Goal: Transaction & Acquisition: Purchase product/service

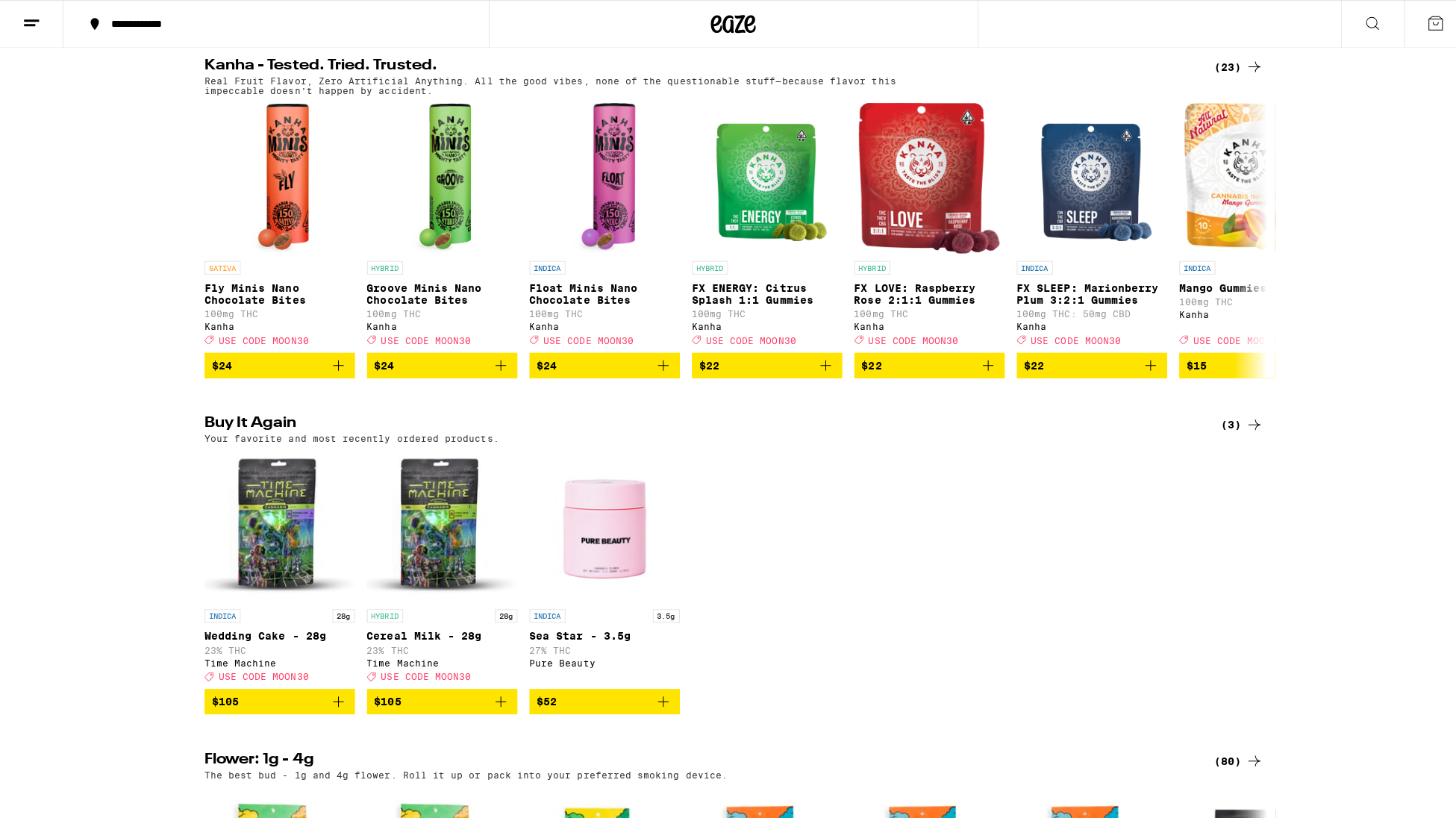
scroll to position [1045, 0]
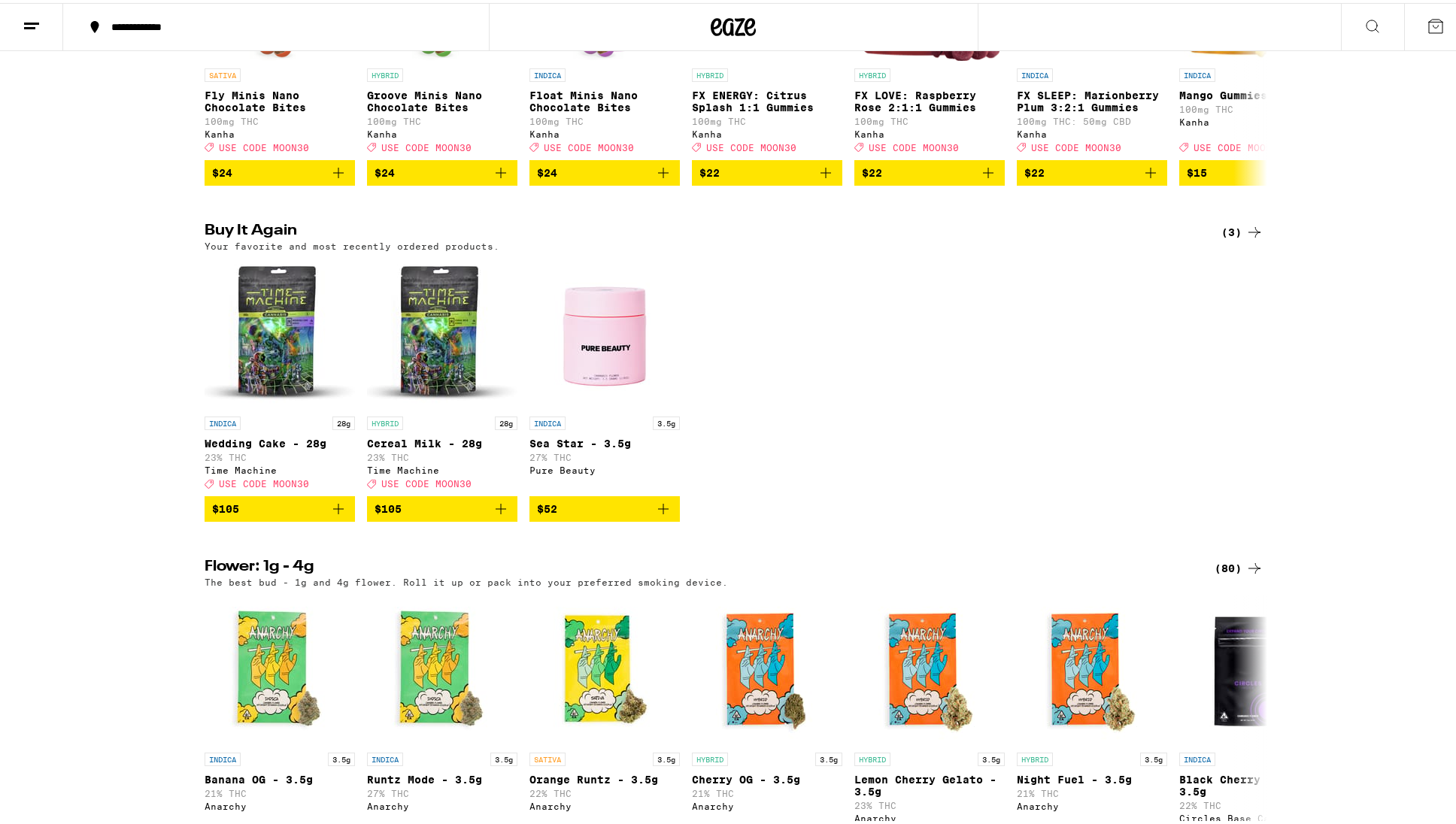
click at [330, 515] on icon "Add to bag" at bounding box center [338, 505] width 18 height 18
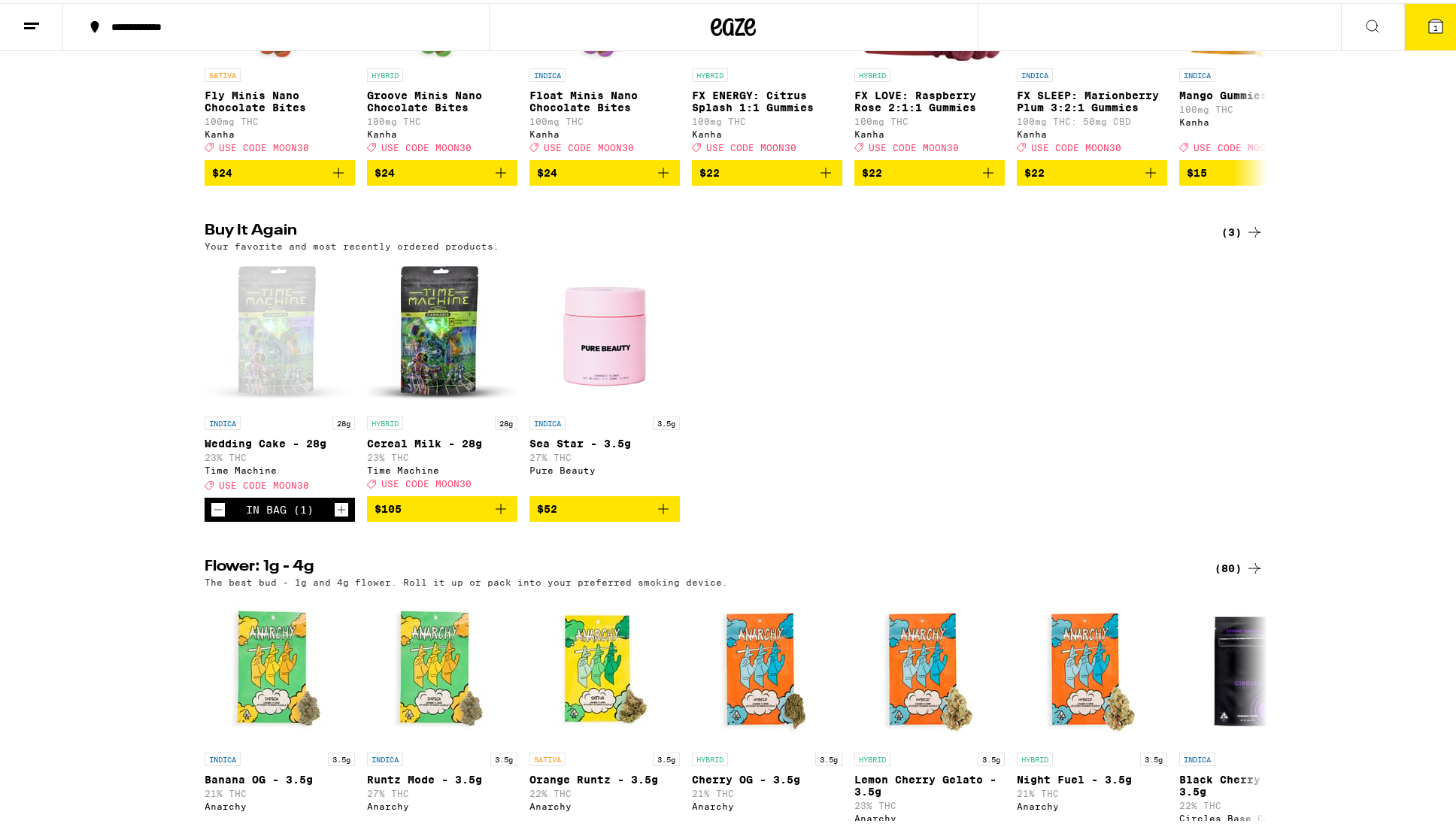
click at [1438, 7] on button "1" at bounding box center [1436, 24] width 64 height 46
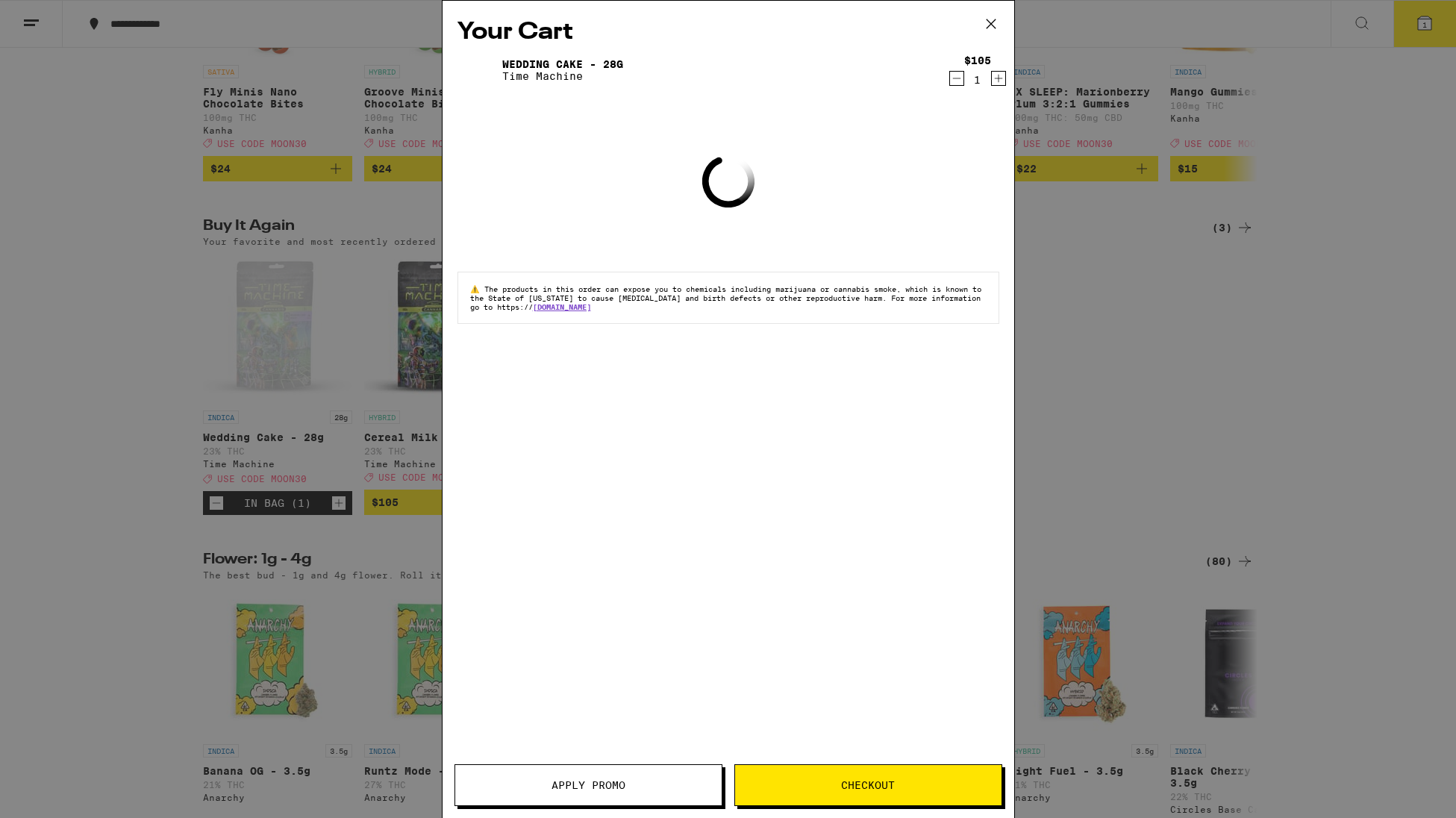
click at [890, 802] on button "Checkout" at bounding box center [868, 786] width 268 height 42
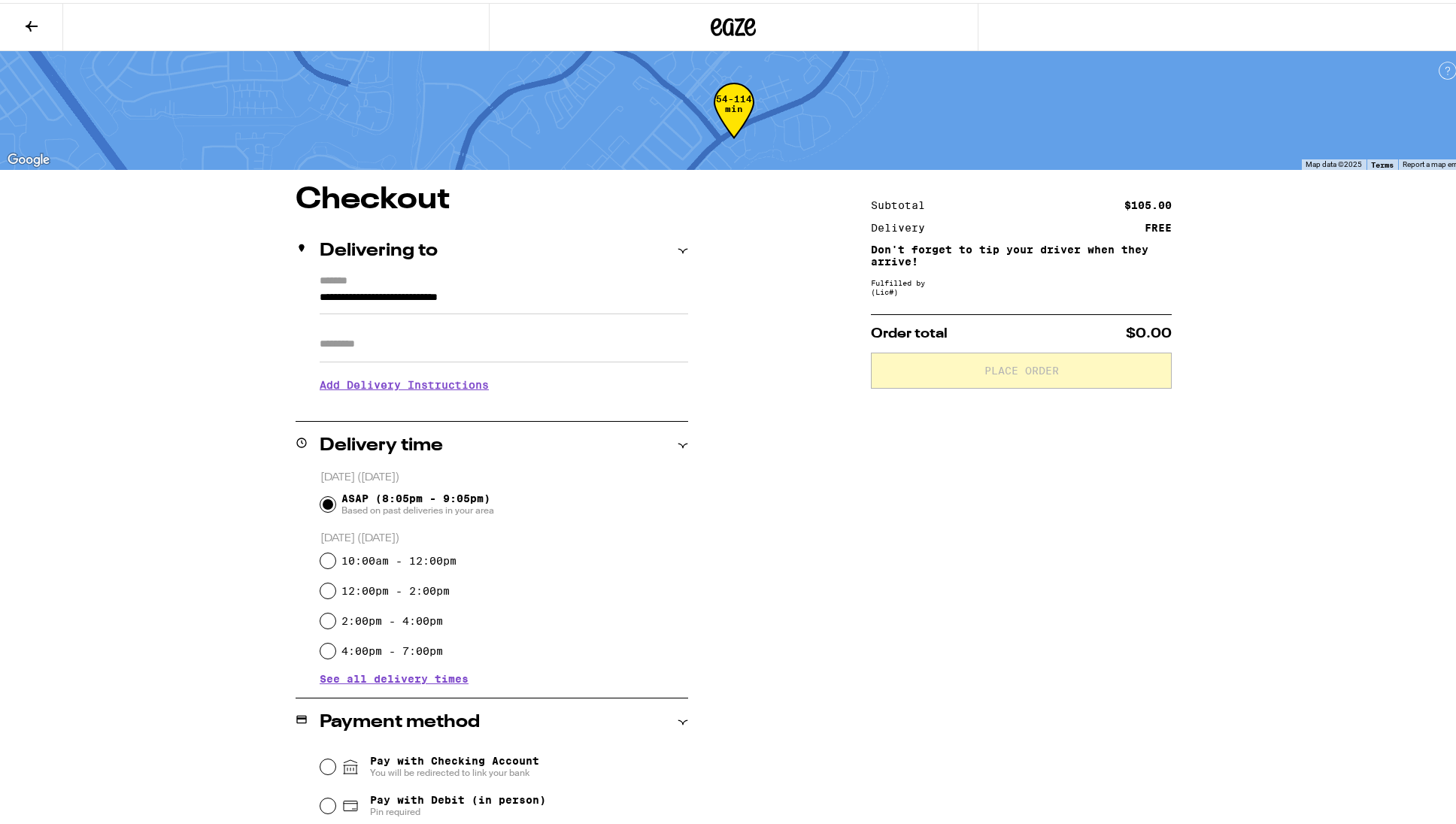
click at [467, 348] on input "Apt/Suite" at bounding box center [503, 342] width 369 height 37
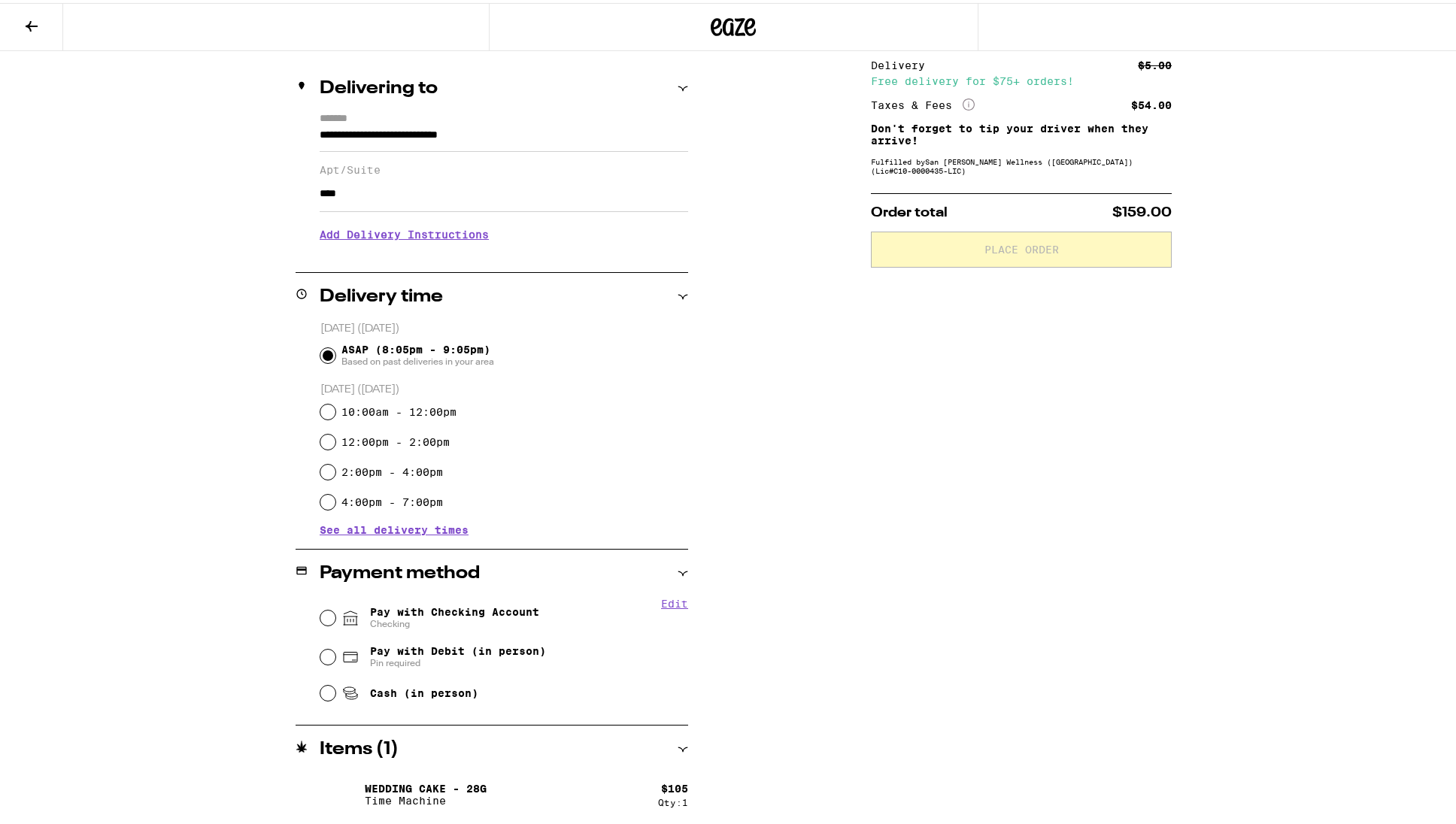
scroll to position [164, 0]
type input "****"
click at [435, 610] on span "Pay with Checking Account Checking" at bounding box center [454, 613] width 169 height 24
click at [333, 618] on div "Pay with Checking Account Checking" at bounding box center [504, 613] width 368 height 39
click at [325, 616] on input "Pay with Checking Account Checking" at bounding box center [328, 614] width 15 height 15
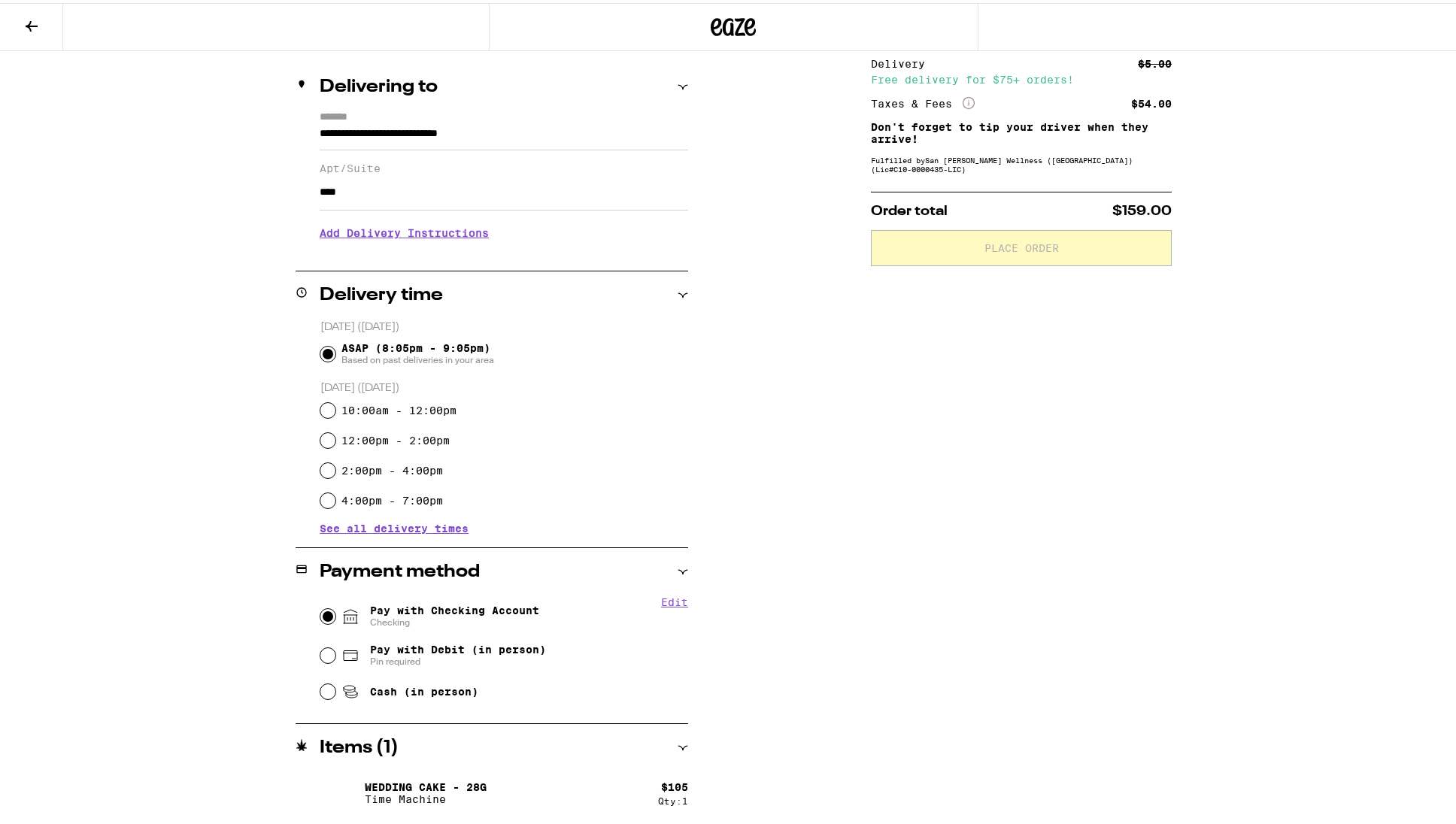
radio input "true"
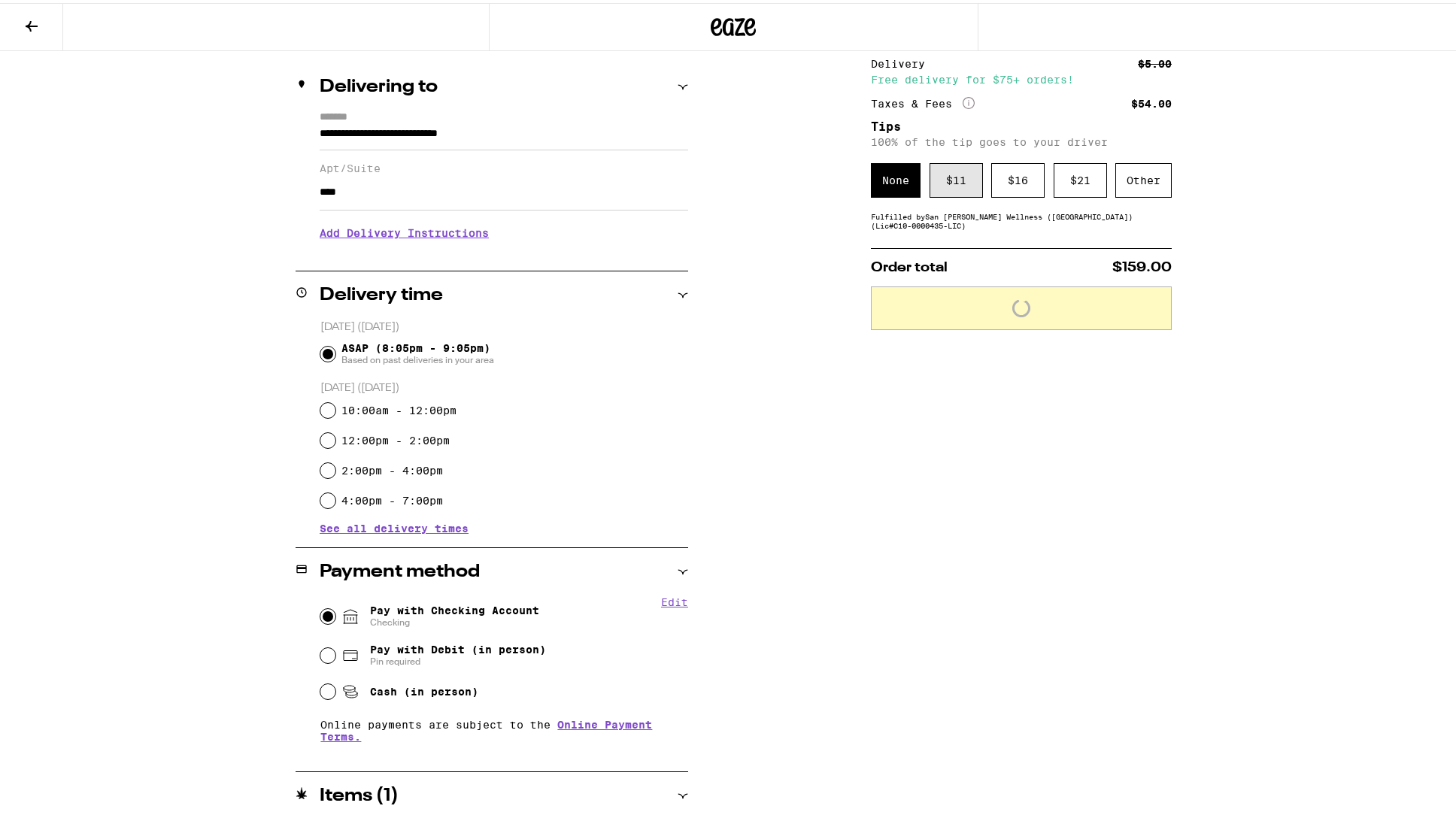
click at [953, 164] on div "$ 11" at bounding box center [956, 177] width 53 height 35
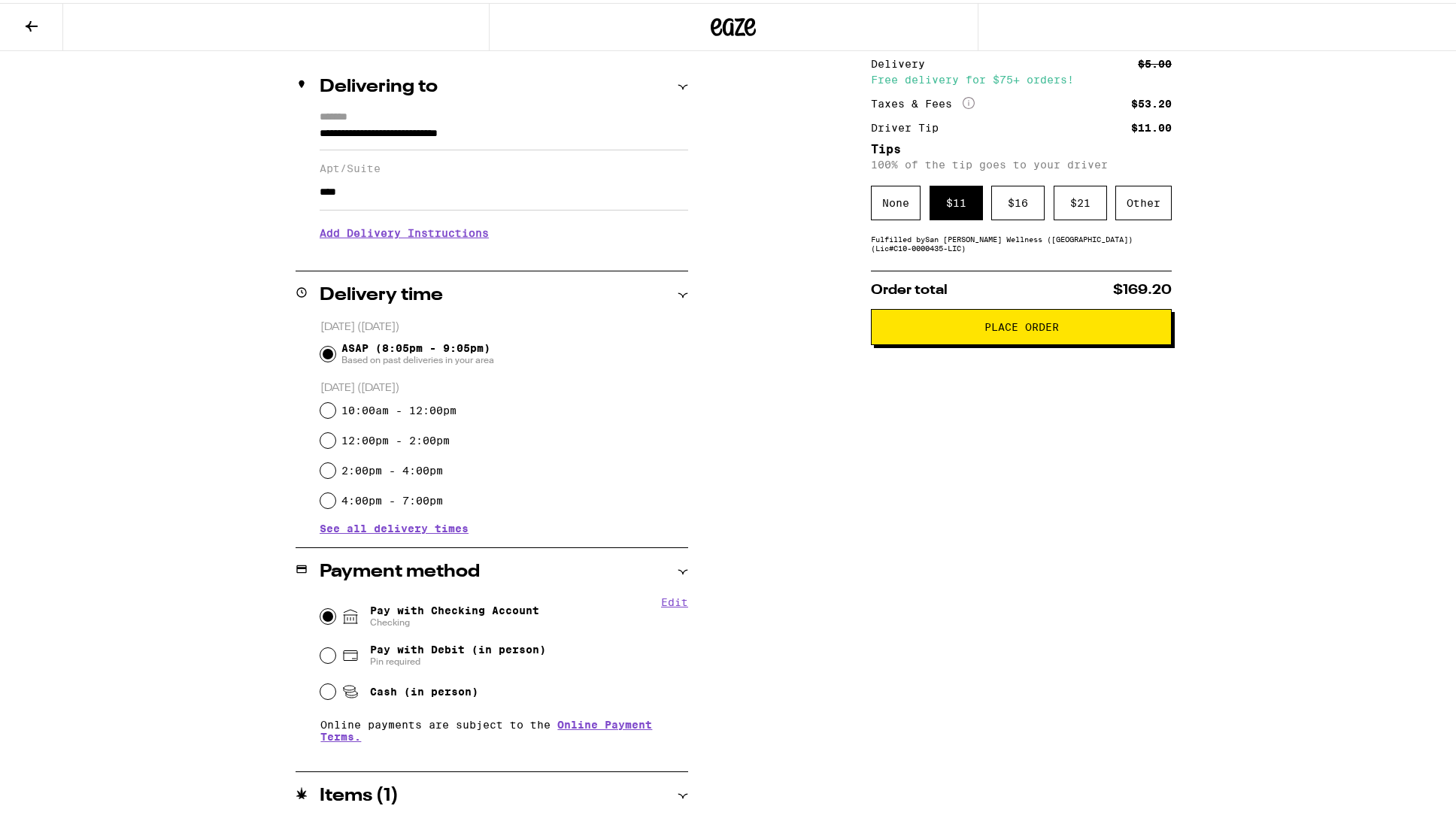
drag, startPoint x: 1037, startPoint y: 337, endPoint x: 1041, endPoint y: 322, distance: 15.5
click at [1041, 322] on span "Place Order" at bounding box center [1021, 323] width 74 height 11
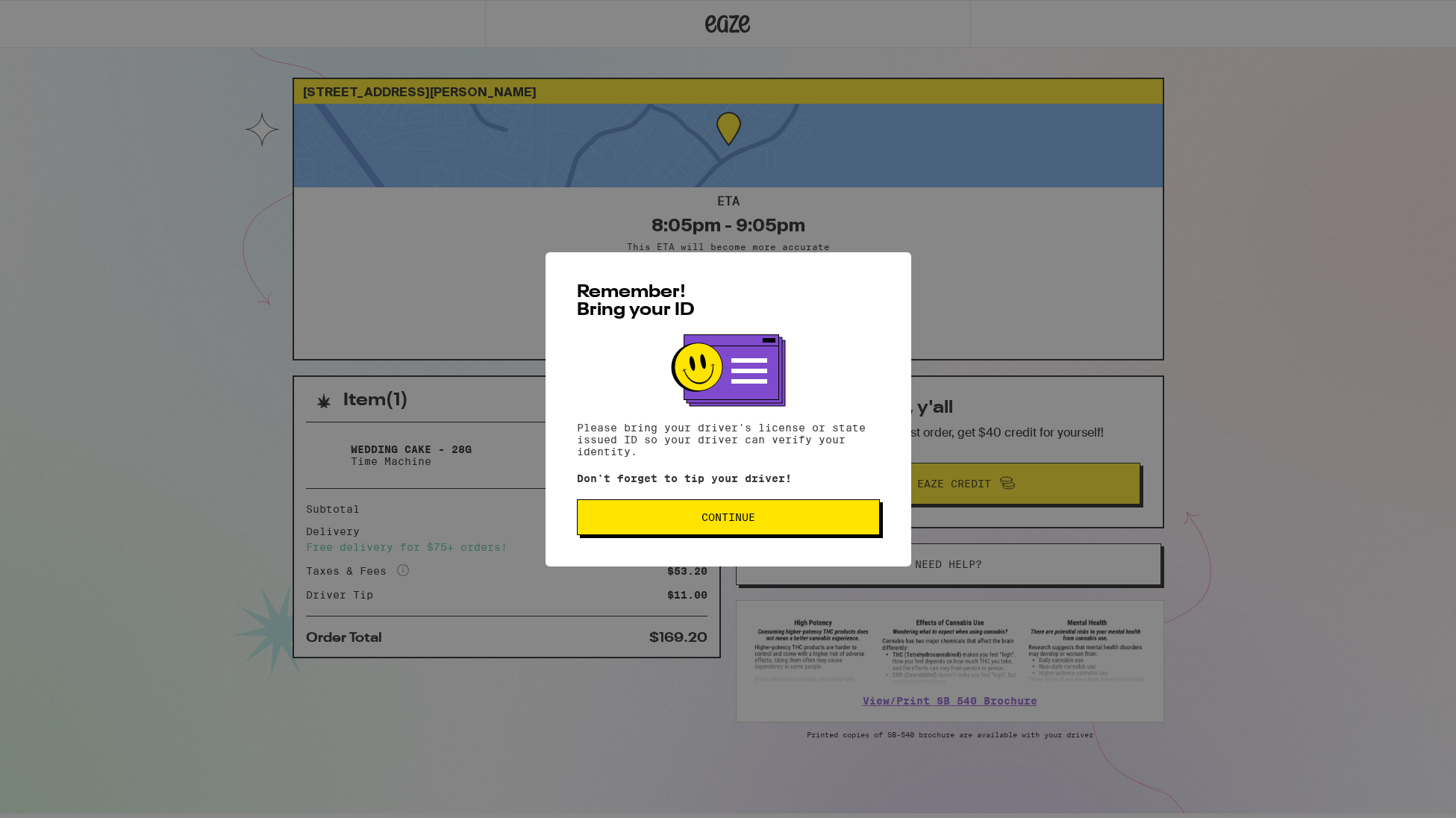
click at [681, 523] on span "Continue" at bounding box center [728, 517] width 278 height 11
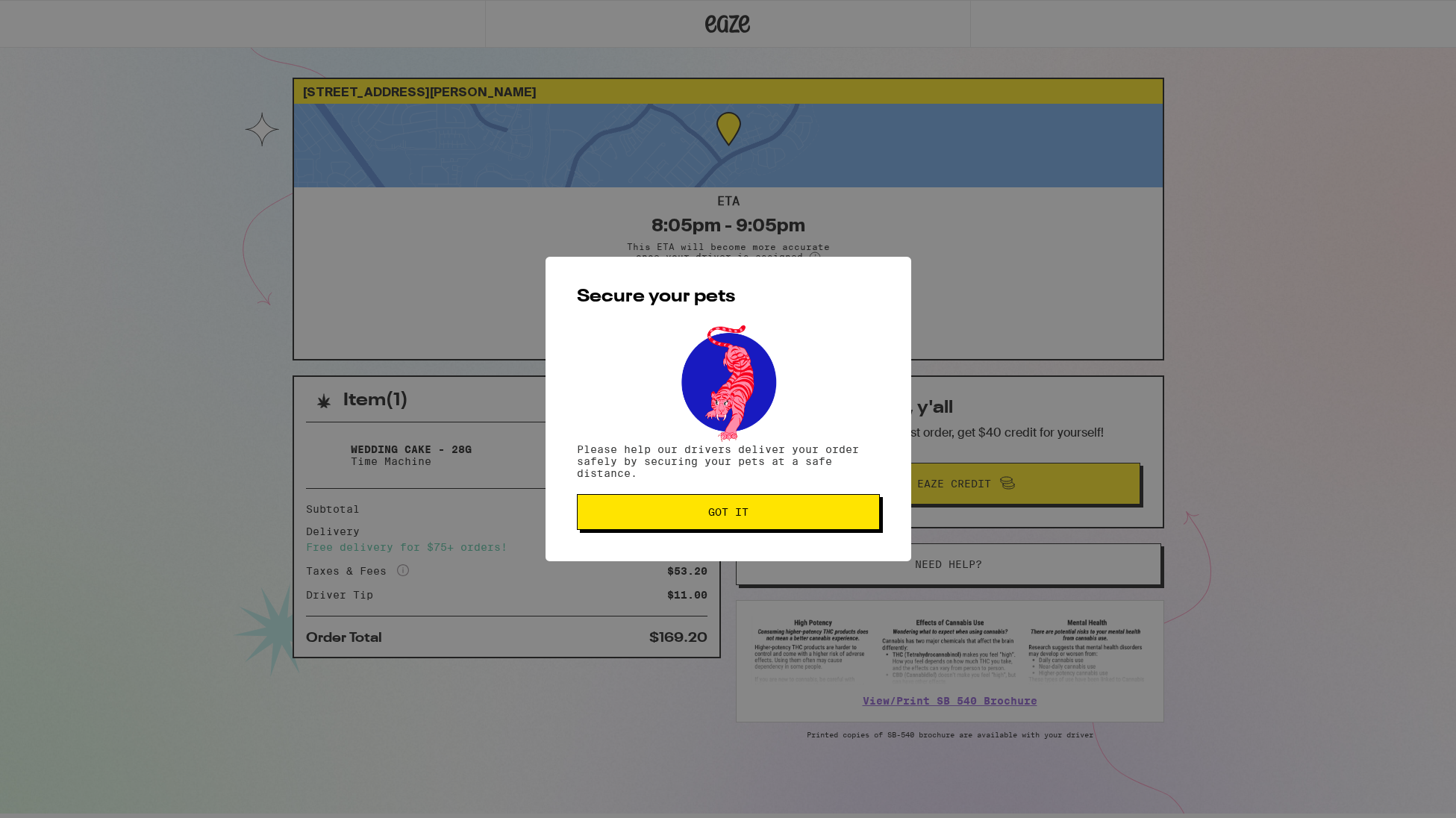
click at [681, 523] on button "Got it" at bounding box center [728, 512] width 303 height 36
